Goal: Task Accomplishment & Management: Manage account settings

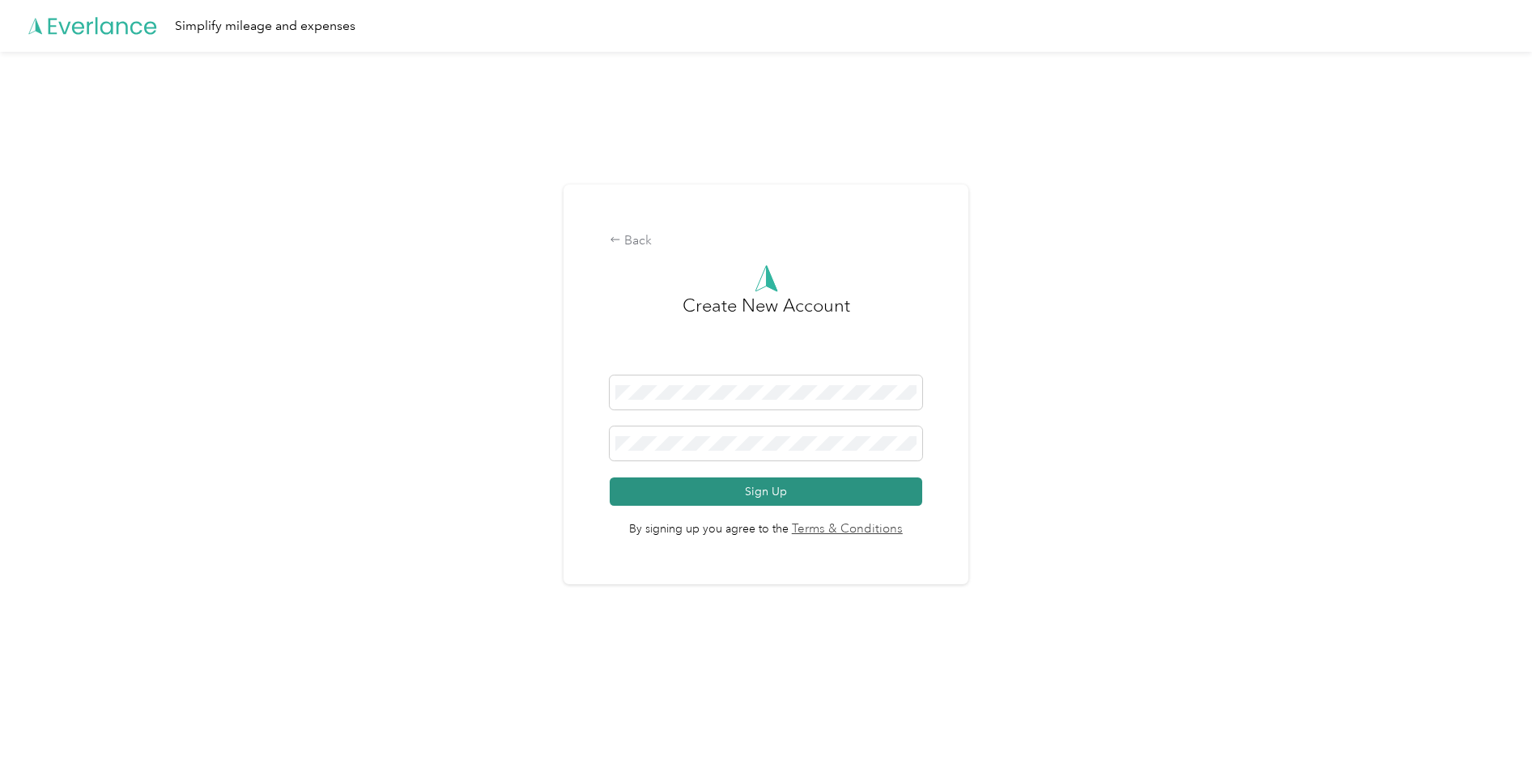
click at [745, 494] on button "Sign Up" at bounding box center [765, 492] width 312 height 28
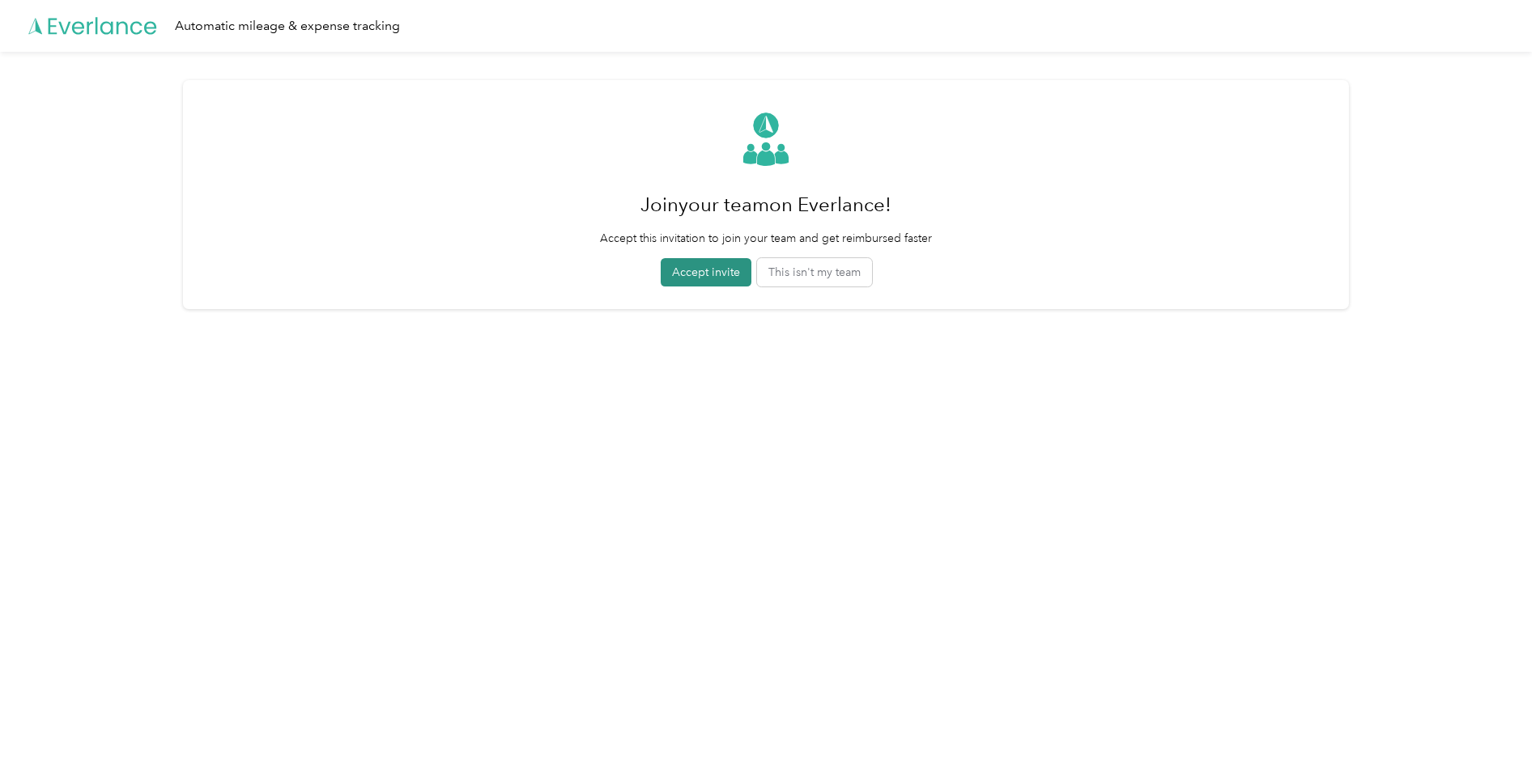
click at [707, 274] on button "Accept invite" at bounding box center [705, 272] width 91 height 28
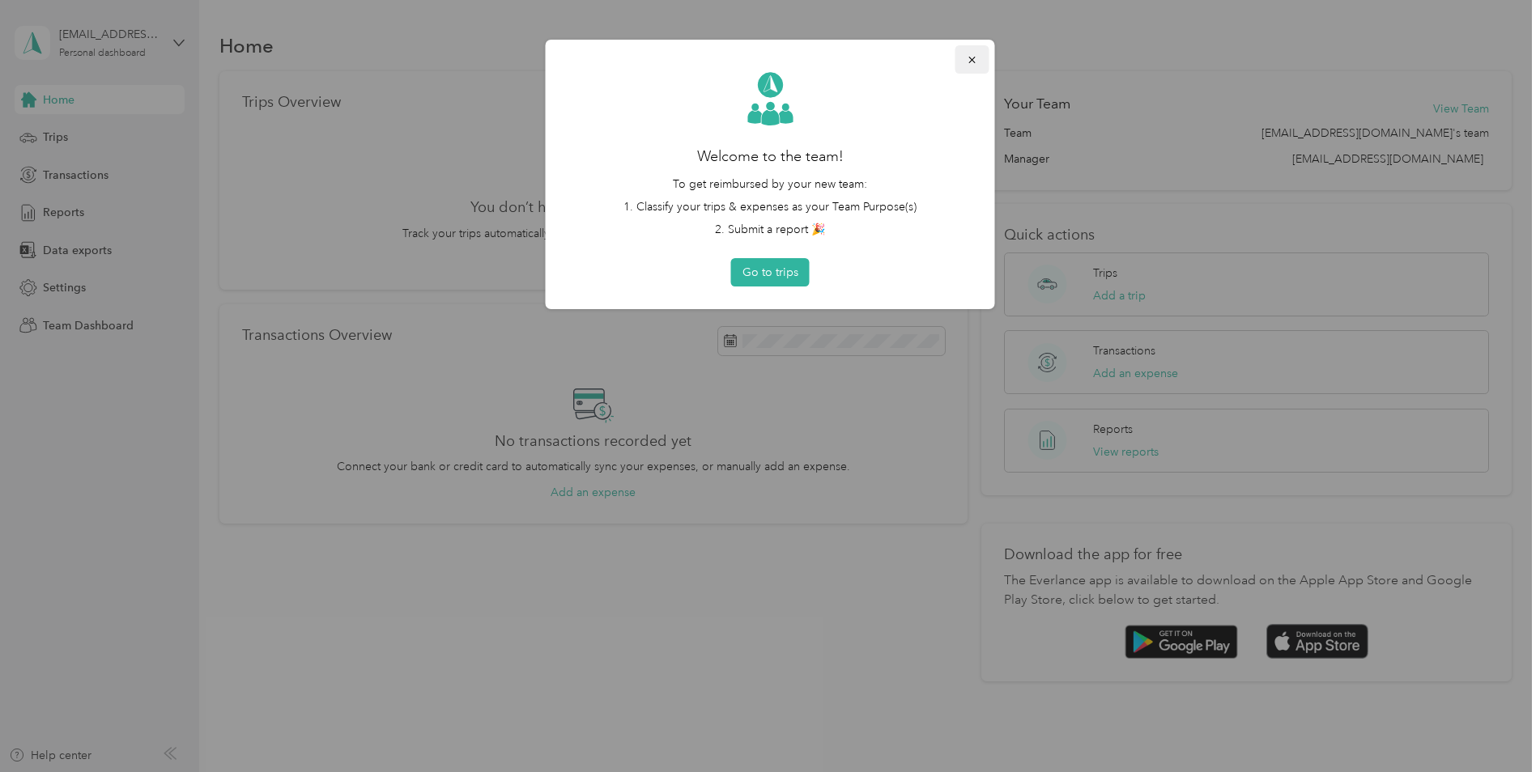
click at [969, 62] on icon "button" at bounding box center [971, 59] width 11 height 11
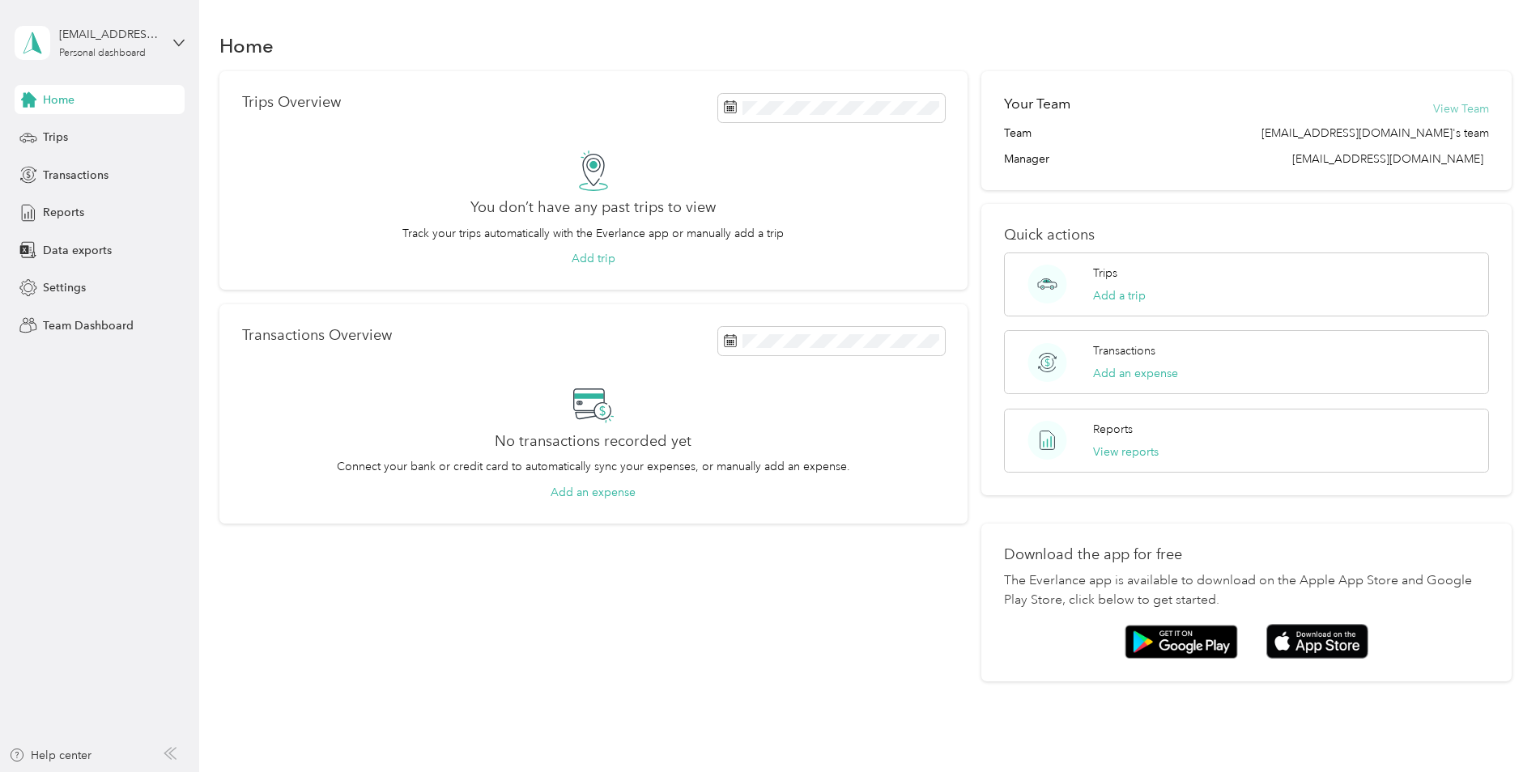
click at [1445, 110] on button "View Team" at bounding box center [1461, 108] width 56 height 17
